Goal: Task Accomplishment & Management: Complete application form

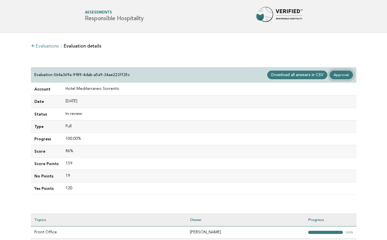
click at [344, 76] on link "Approval" at bounding box center [340, 75] width 23 height 9
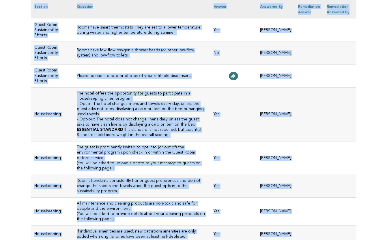
scroll to position [2739, 0]
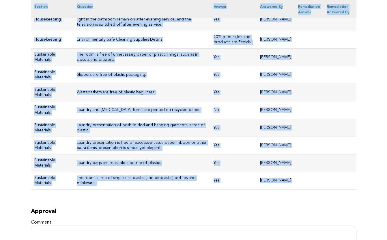
drag, startPoint x: 35, startPoint y: 72, endPoint x: 185, endPoint y: 93, distance: 152.1
copy div "Hotel Mediterraneo Sorrento Evaluation 064a369a-9f89-4dab-a5a9-34ae223ff35c Mai…"
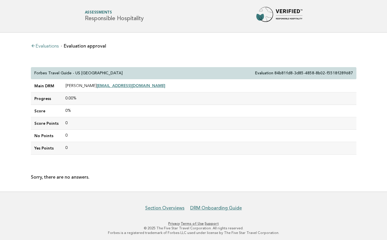
click at [46, 48] on link "Evaluations" at bounding box center [45, 46] width 28 height 5
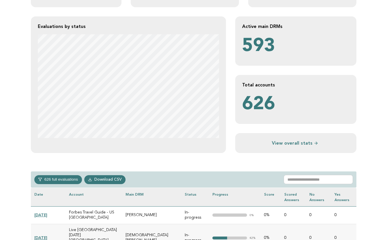
scroll to position [128, 0]
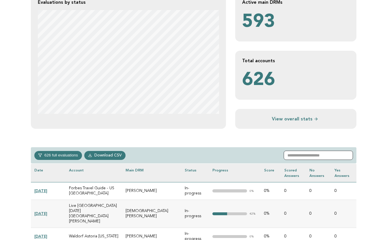
click at [306, 157] on input "text" at bounding box center [318, 155] width 69 height 9
paste input "**********"
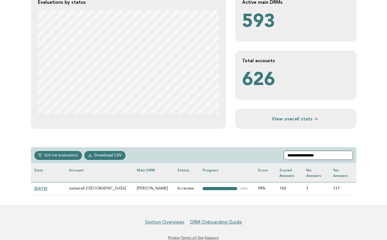
type input "**********"
click at [47, 189] on link "2025-08-11" at bounding box center [40, 188] width 13 height 5
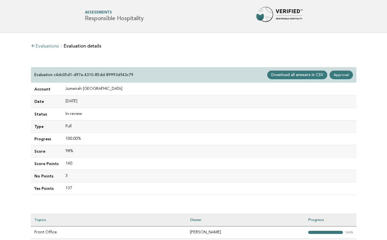
click at [36, 87] on td "Account" at bounding box center [46, 89] width 31 height 12
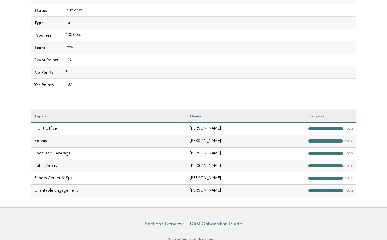
scroll to position [121, 0]
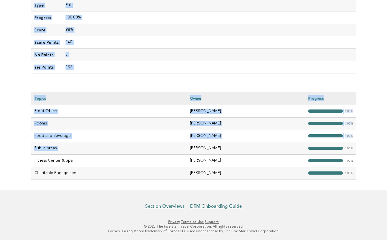
drag, startPoint x: 34, startPoint y: 70, endPoint x: 205, endPoint y: 147, distance: 187.5
click at [205, 147] on div "Evaluations Evaluation details Evaluation c4dc05d1-d97a-4310-85dd-89993df43c79 …" at bounding box center [193, 50] width 335 height 279
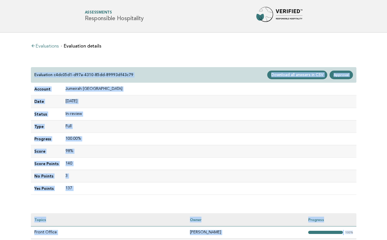
scroll to position [0, 0]
click at [339, 76] on link "Approval" at bounding box center [340, 75] width 23 height 9
click at [340, 76] on link "Approval" at bounding box center [340, 75] width 23 height 9
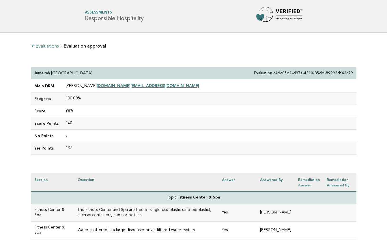
click at [35, 72] on p "Jumeirah [GEOGRAPHIC_DATA]" at bounding box center [63, 73] width 58 height 5
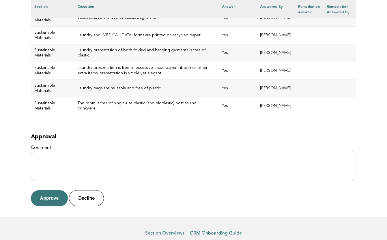
scroll to position [2487, 0]
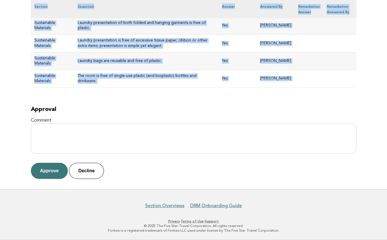
drag, startPoint x: 34, startPoint y: 73, endPoint x: 240, endPoint y: 102, distance: 208.3
copy div "Jumeirah Guangzhou Evaluation c4dc05d1-d97a-4310-85dd-89993df43c79 Main DRM Miy…"
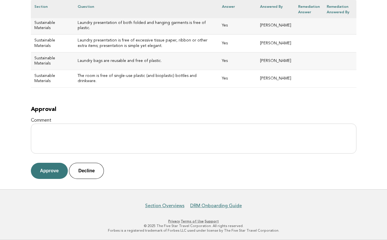
click at [129, 110] on h2 "Approval" at bounding box center [193, 109] width 325 height 7
click at [56, 169] on button "Approve" at bounding box center [49, 171] width 37 height 16
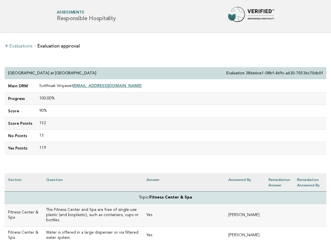
click at [104, 73] on div "[GEOGRAPHIC_DATA] at [GEOGRAPHIC_DATA] Evaluation 386e6ce1-08bf-469c-a630-70536…" at bounding box center [166, 73] width 322 height 12
drag, startPoint x: 98, startPoint y: 73, endPoint x: 8, endPoint y: 73, distance: 89.7
click at [8, 73] on div "[GEOGRAPHIC_DATA] at [GEOGRAPHIC_DATA] Evaluation 386e6ce1-08bf-469c-a630-70536…" at bounding box center [166, 73] width 322 height 12
copy p "[GEOGRAPHIC_DATA] at [GEOGRAPHIC_DATA]"
click at [118, 104] on td "100.00%" at bounding box center [181, 99] width 291 height 12
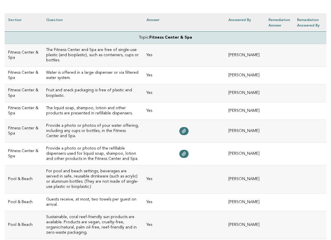
scroll to position [168, 0]
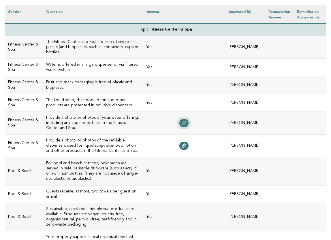
click at [186, 121] on icon at bounding box center [184, 123] width 5 height 5
click at [189, 142] on link at bounding box center [183, 146] width 9 height 8
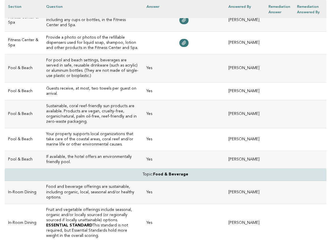
scroll to position [286, 0]
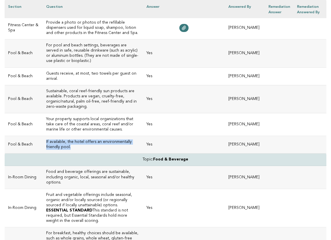
drag, startPoint x: 147, startPoint y: 123, endPoint x: 40, endPoint y: 123, distance: 106.7
click at [43, 136] on td "If available, the hotel offers an environmentally friendly pool." at bounding box center [93, 145] width 100 height 18
copy h3 "If available, the hotel offers an environmentally friendly pool."
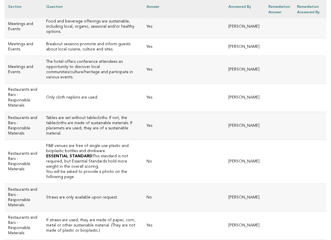
scroll to position [644, 0]
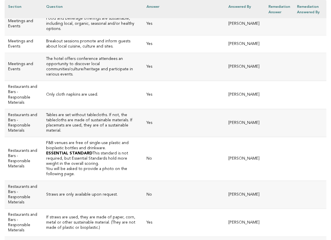
click at [85, 141] on h3 "F&B venues are free of single-use plastic and bioplastic bottles and drinkware." at bounding box center [92, 146] width 93 height 10
drag, startPoint x: 82, startPoint y: 95, endPoint x: 39, endPoint y: 90, distance: 43.3
click at [43, 137] on td "F&B venues are free of single-use plastic and bioplastic bottles and drinkware.…" at bounding box center [93, 159] width 100 height 44
copy h3 "F&B venues are free of single-use plastic and bioplastic bottles and drinkware."
click at [113, 137] on td "F&B venues are free of single-use plastic and bioplastic bottles and drinkware.…" at bounding box center [93, 159] width 100 height 44
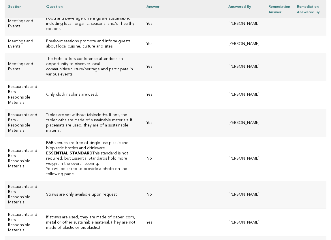
click at [109, 181] on td "Straws are only available upon request." at bounding box center [93, 195] width 100 height 28
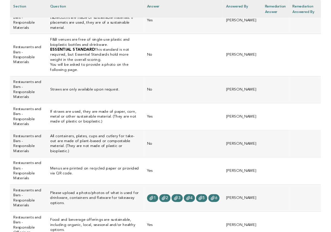
scroll to position [749, 0]
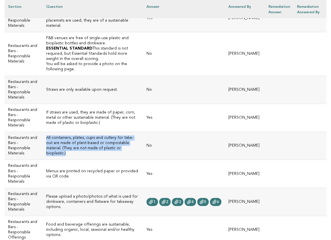
drag, startPoint x: 83, startPoint y: 84, endPoint x: 41, endPoint y: 75, distance: 42.5
click at [46, 136] on h3 "All containers, plates, cups and cutlery for take-out are made of plant-based o…" at bounding box center [92, 146] width 93 height 21
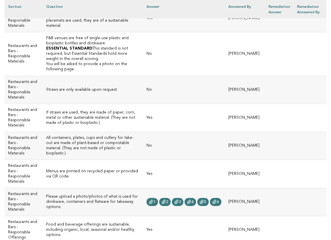
click at [166, 216] on td "Yes" at bounding box center [184, 230] width 82 height 28
click at [153, 200] on icon at bounding box center [151, 202] width 5 height 5
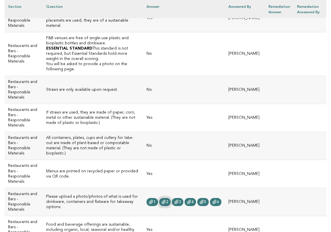
click at [166, 200] on icon at bounding box center [164, 202] width 4 height 4
click at [183, 198] on link "3" at bounding box center [178, 202] width 12 height 8
click at [191, 200] on icon at bounding box center [189, 202] width 4 height 4
click at [207, 200] on span "5" at bounding box center [205, 202] width 2 height 4
click at [217, 200] on icon at bounding box center [214, 202] width 5 height 5
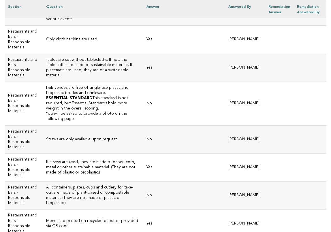
scroll to position [694, 0]
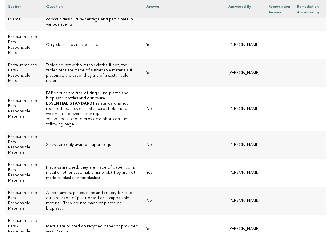
click at [112, 143] on h3 "Straws are only available upon request." at bounding box center [92, 145] width 93 height 5
click at [87, 191] on h3 "All containers, plates, cups and cutlery for take-out are made of plant-based o…" at bounding box center [92, 201] width 93 height 21
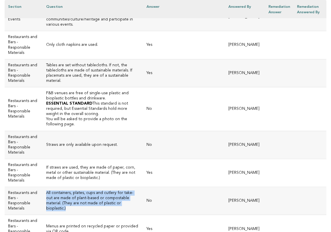
drag, startPoint x: 82, startPoint y: 140, endPoint x: 41, endPoint y: 131, distance: 42.3
click at [46, 191] on h3 "All containers, plates, cups and cutlery for take-out are made of plant-based o…" at bounding box center [92, 201] width 93 height 21
copy h3 "All containers, plates, cups and cutlery for take-out are made of plant-based o…"
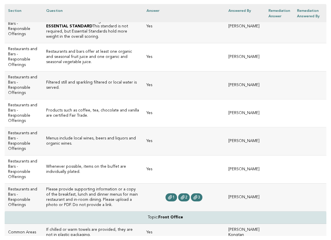
scroll to position [1121, 0]
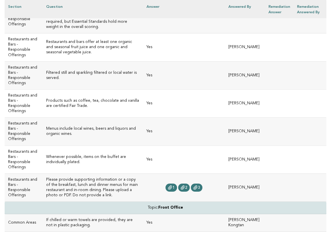
click at [108, 177] on h3 "Please provide supporting information or a copy of the breakfast, lunch and din…" at bounding box center [92, 187] width 93 height 21
click at [175, 186] on span "1" at bounding box center [174, 188] width 2 height 4
click at [185, 186] on icon at bounding box center [183, 188] width 5 height 5
click at [197, 186] on icon at bounding box center [196, 188] width 4 height 4
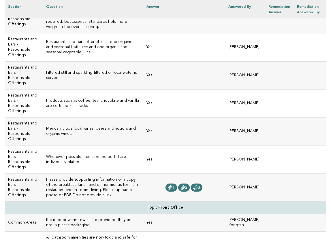
click at [134, 177] on h3 "Please provide supporting information or a copy of the breakfast, lunch and din…" at bounding box center [92, 187] width 93 height 21
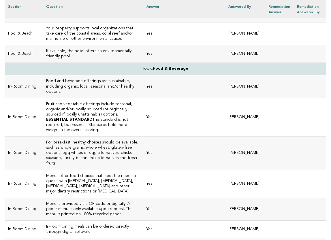
scroll to position [375, 0]
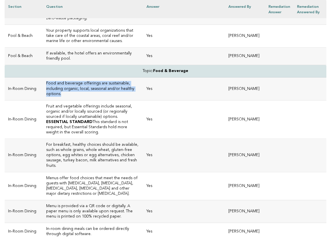
drag, startPoint x: 129, startPoint y: 65, endPoint x: 40, endPoint y: 59, distance: 89.1
click at [43, 78] on td "Food and beverage offerings are sustainable, including organic, local, seasonal…" at bounding box center [93, 89] width 100 height 23
copy h3 "Food and beverage offerings are sustainable, including organic, local, seasonal…"
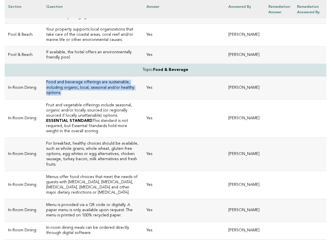
drag, startPoint x: 188, startPoint y: 162, endPoint x: 188, endPoint y: 150, distance: 12.1
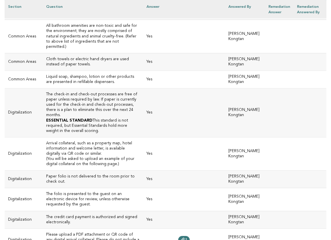
scroll to position [1338, 0]
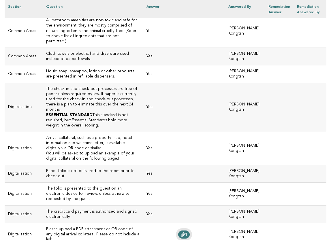
click at [188, 233] on span "1" at bounding box center [186, 235] width 2 height 4
click at [118, 227] on h3 "Please upload a PDF attachment or QR code of any digital arrival collateral. Pl…" at bounding box center [92, 235] width 93 height 16
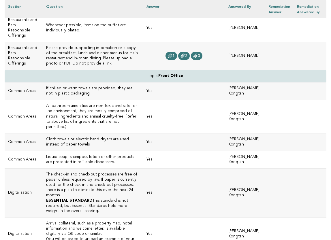
scroll to position [1244, 0]
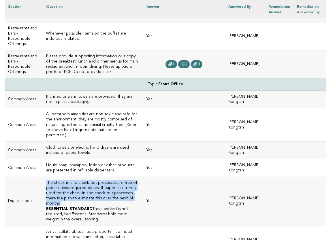
drag, startPoint x: 110, startPoint y: 111, endPoint x: 40, endPoint y: 97, distance: 72.2
click at [43, 177] on td "The check-in and check-out processes are free of paper unless required by law. …" at bounding box center [93, 201] width 100 height 49
copy h3 "The check-in and check-out processes are free of paper unless required by law. …"
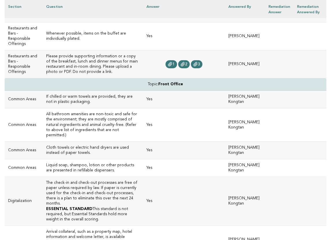
click at [168, 226] on td "Yes" at bounding box center [184, 242] width 82 height 33
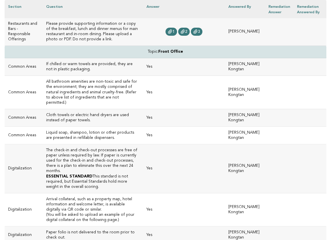
scroll to position [1276, 0]
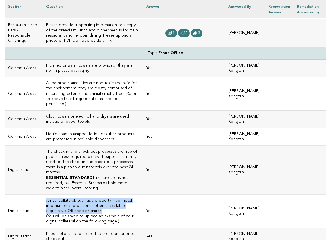
drag, startPoint x: 53, startPoint y: 111, endPoint x: 40, endPoint y: 103, distance: 15.6
click at [46, 198] on h3 "Arrival collateral, such as a property map, hotel information and welcome lette…" at bounding box center [92, 206] width 93 height 16
copy h3 "Arrival collateral, such as a property map, hotel information and welcome lette…"
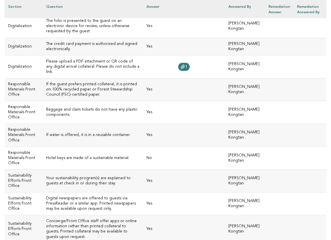
scroll to position [1511, 0]
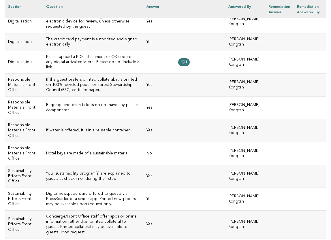
click at [123, 142] on td "Hotel keys are made of a sustainable material." at bounding box center [93, 153] width 100 height 23
drag, startPoint x: 125, startPoint y: 44, endPoint x: 39, endPoint y: 46, distance: 85.7
click at [43, 142] on td "Hotel keys are made of a sustainable material." at bounding box center [93, 153] width 100 height 23
copy h3 "Hotel keys are made of a sustainable material."
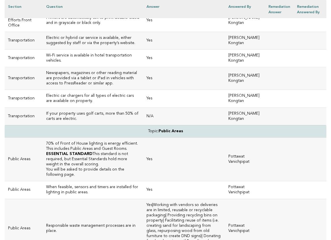
scroll to position [1747, 0]
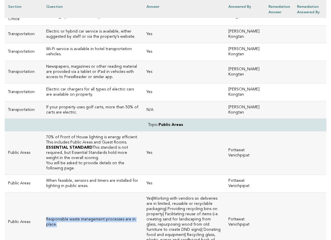
drag, startPoint x: 141, startPoint y: 93, endPoint x: 40, endPoint y: 93, distance: 101.3
click at [43, 193] on td "Responsible waste management processes are in place." at bounding box center [93, 222] width 100 height 59
copy h3 "Responsible waste management processes are in place."
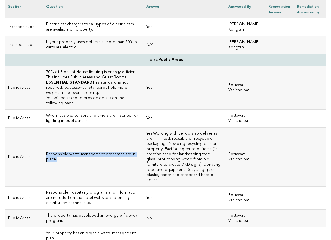
scroll to position [1813, 0]
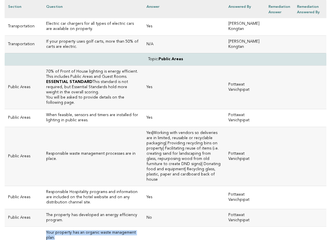
drag, startPoint x: 138, startPoint y: 100, endPoint x: 41, endPoint y: 102, distance: 97.5
click at [46, 231] on h3 "Your property has an organic waste management plan." at bounding box center [92, 236] width 93 height 10
copy h3 "Your property has an organic waste management plan."
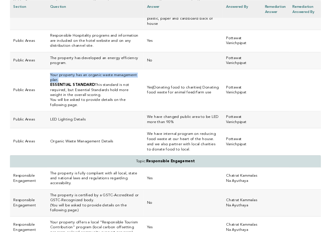
scroll to position [1968, 0]
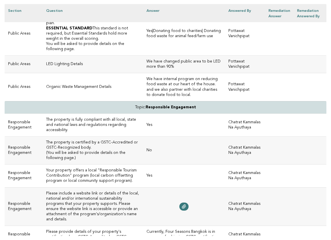
scroll to position [2033, 0]
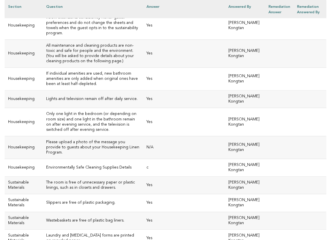
scroll to position [2648, 0]
